Goal: Obtain resource: Download file/media

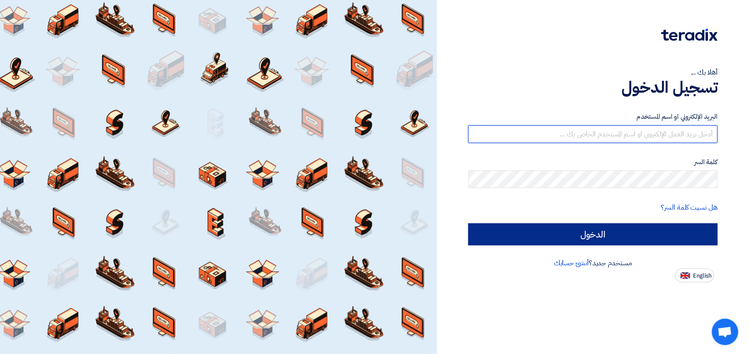
type input "[EMAIL_ADDRESS][DOMAIN_NAME]"
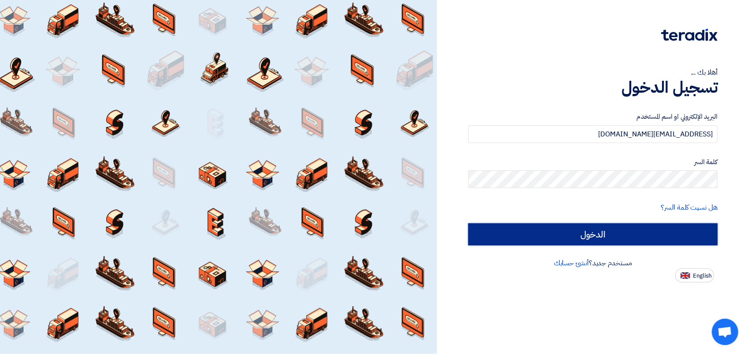
click at [571, 237] on input "الدخول" at bounding box center [592, 234] width 249 height 22
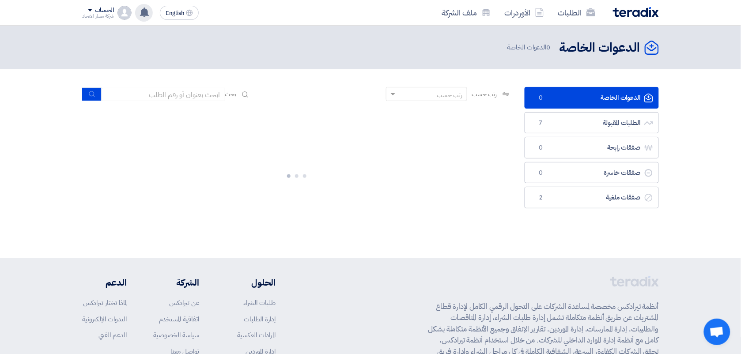
click at [147, 14] on use at bounding box center [144, 13] width 9 height 10
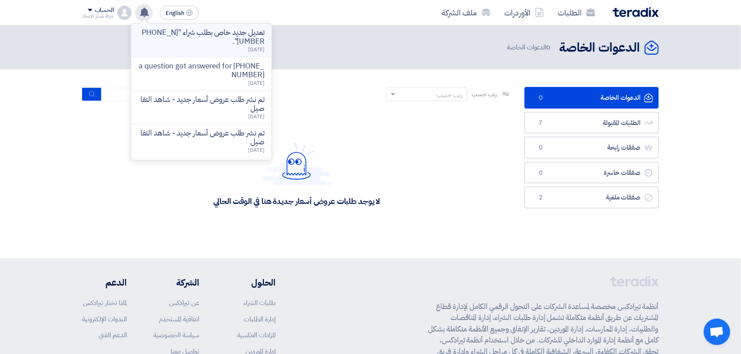
click at [201, 47] on div "تعديل جديد خاص بطلب شراء "[PHONE_NUMBER]". [DATE]" at bounding box center [201, 40] width 126 height 24
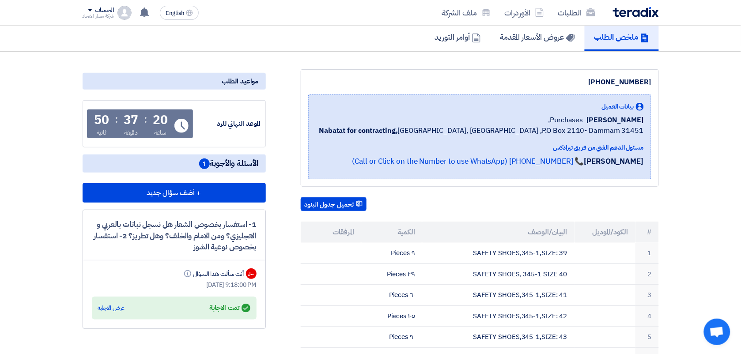
scroll to position [66, 0]
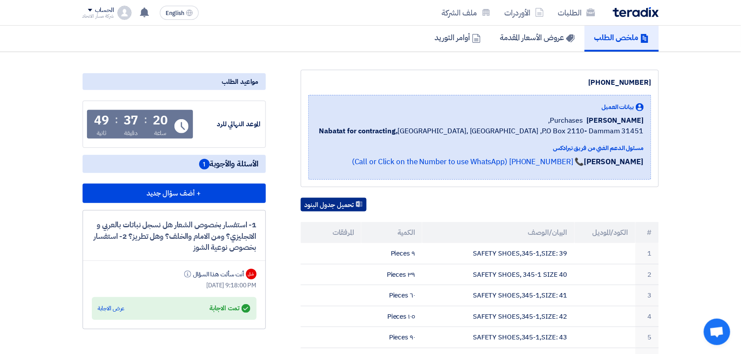
click at [349, 201] on button "تحميل جدول البنود" at bounding box center [334, 205] width 66 height 14
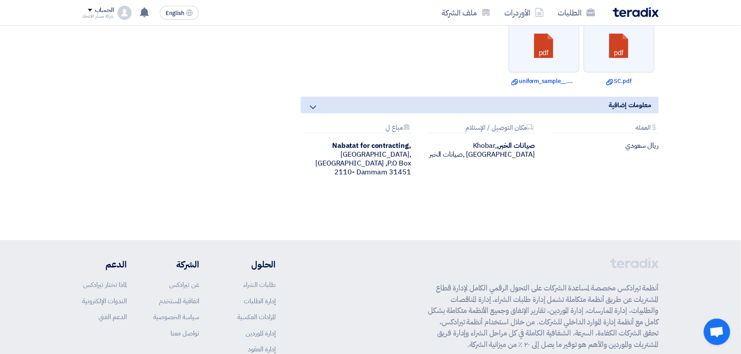
scroll to position [794, 0]
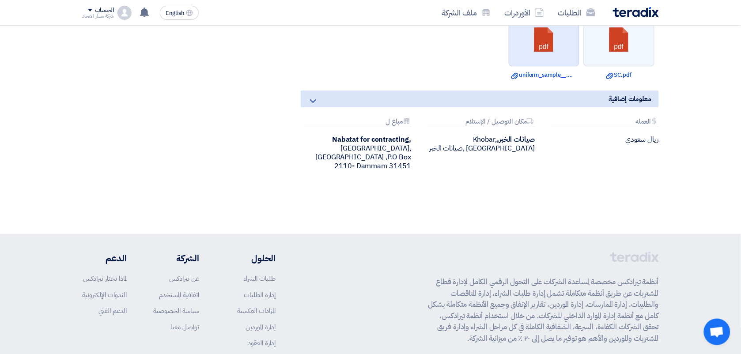
click at [554, 51] on link at bounding box center [544, 40] width 71 height 53
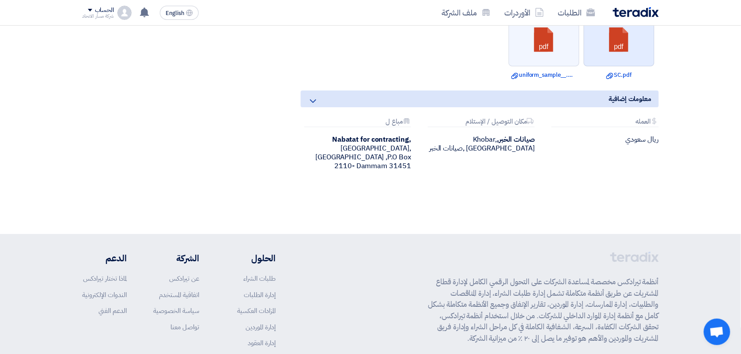
click at [614, 56] on link at bounding box center [619, 40] width 71 height 53
